Goal: Information Seeking & Learning: Check status

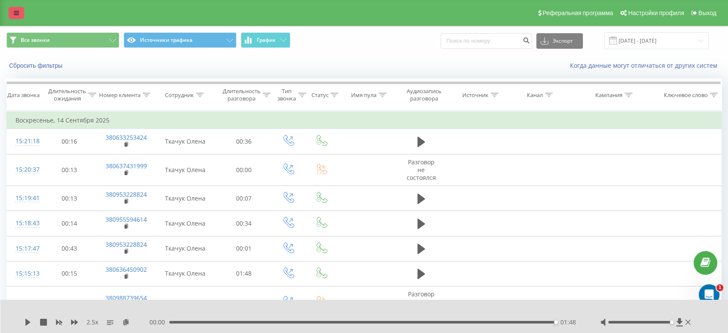
click at [16, 16] on link at bounding box center [17, 13] width 16 height 12
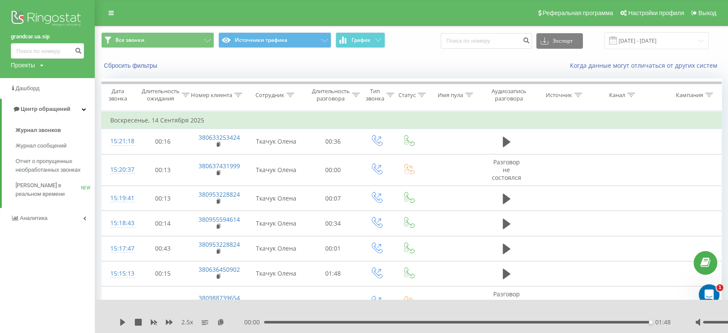
click at [34, 22] on img at bounding box center [47, 20] width 73 height 22
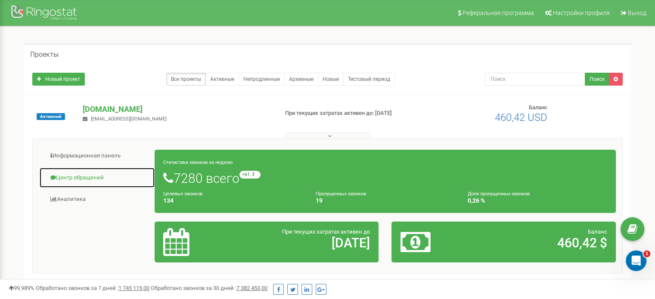
click at [74, 177] on link "Центр обращений" at bounding box center [97, 178] width 116 height 21
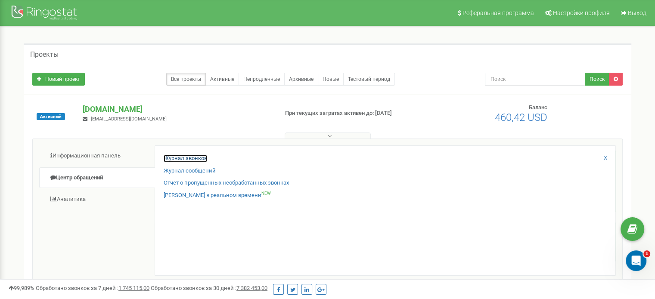
click at [181, 160] on link "Журнал звонков" at bounding box center [186, 159] width 44 height 8
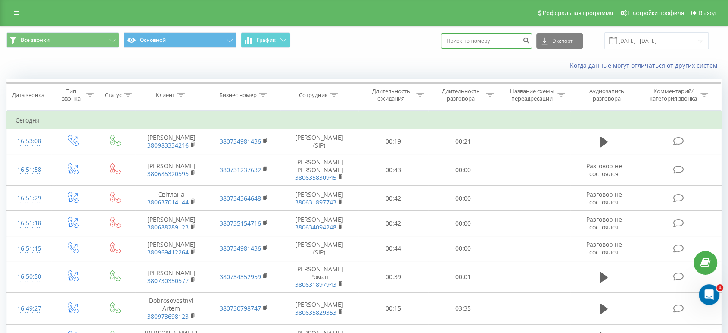
click at [498, 39] on input at bounding box center [486, 41] width 91 height 16
paste input "380 98 099 3076"
type input "380 98 099 3076"
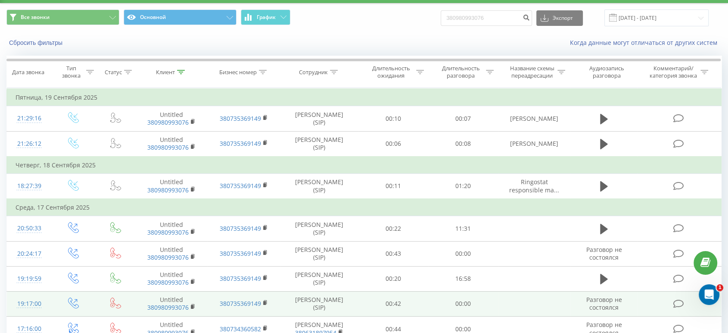
scroll to position [20, 0]
